Goal: Navigation & Orientation: Find specific page/section

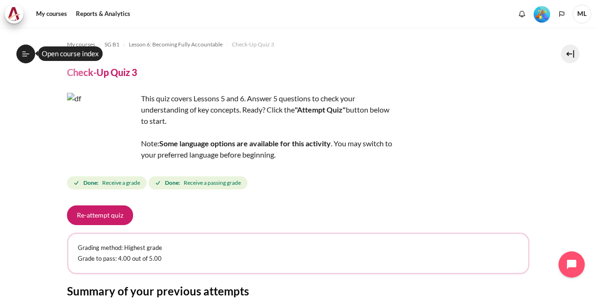
click at [30, 54] on button "Open course index" at bounding box center [25, 54] width 19 height 19
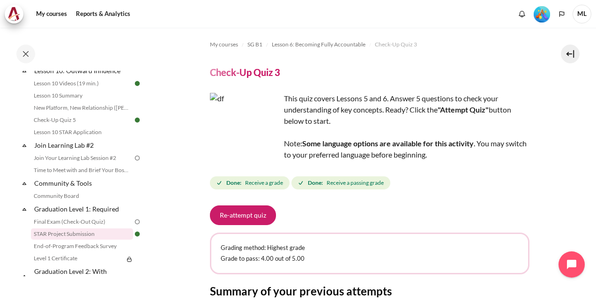
scroll to position [855, 0]
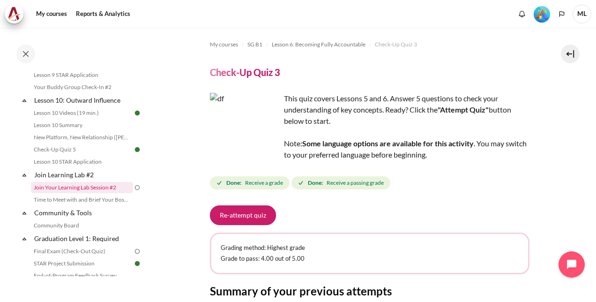
drag, startPoint x: 97, startPoint y: 195, endPoint x: 110, endPoint y: 191, distance: 14.1
click at [96, 193] on link "Join Your Learning Lab Session #2" at bounding box center [82, 187] width 102 height 11
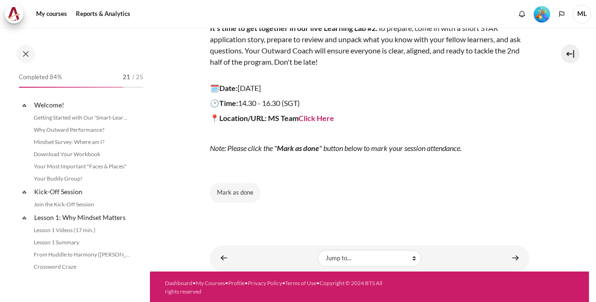
scroll to position [879, 0]
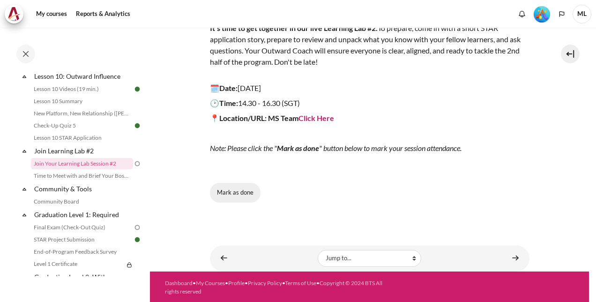
click at [236, 195] on button "Mark as done" at bounding box center [235, 193] width 51 height 20
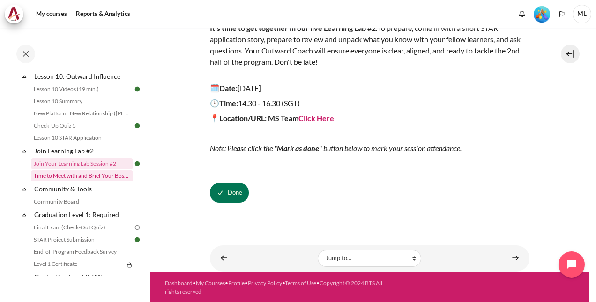
click at [109, 181] on link "Time to Meet with and Brief Your Boss #2" at bounding box center [82, 175] width 102 height 11
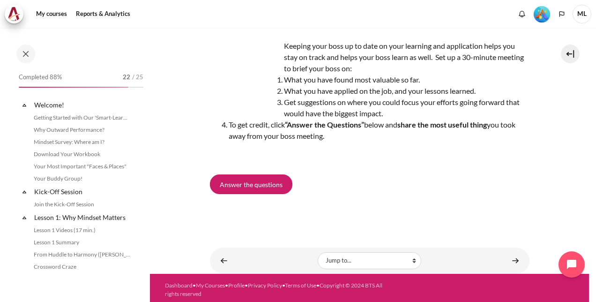
scroll to position [891, 0]
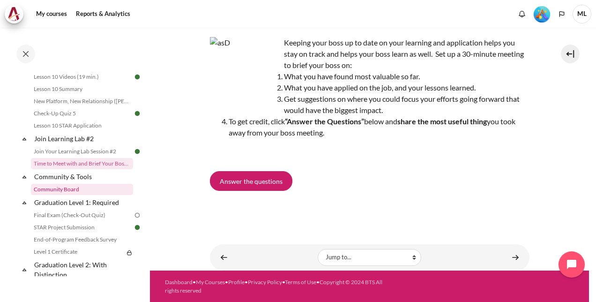
click at [83, 195] on link "Community Board" at bounding box center [82, 189] width 102 height 11
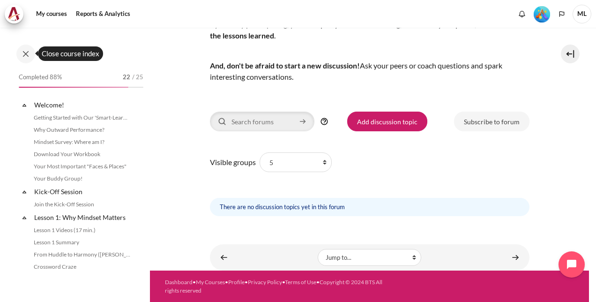
scroll to position [917, 0]
